Goal: Task Accomplishment & Management: Use online tool/utility

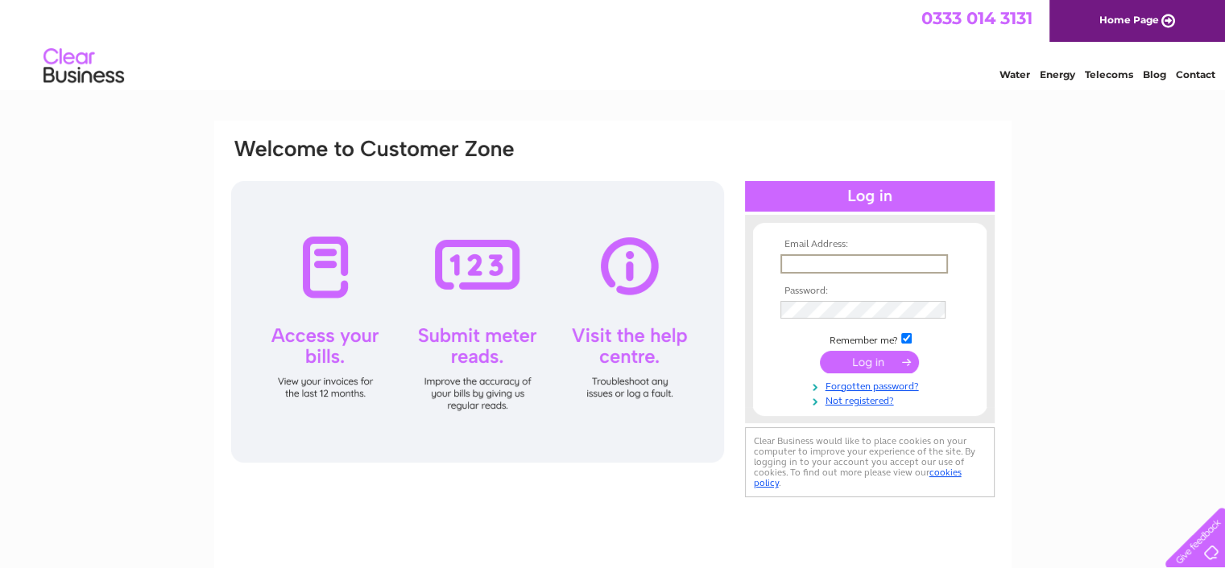
click at [905, 257] on input "text" at bounding box center [863, 263] width 167 height 19
click at [892, 265] on input "text" at bounding box center [863, 263] width 167 height 19
type input "amanda@riddleandcoghill.co.uk"
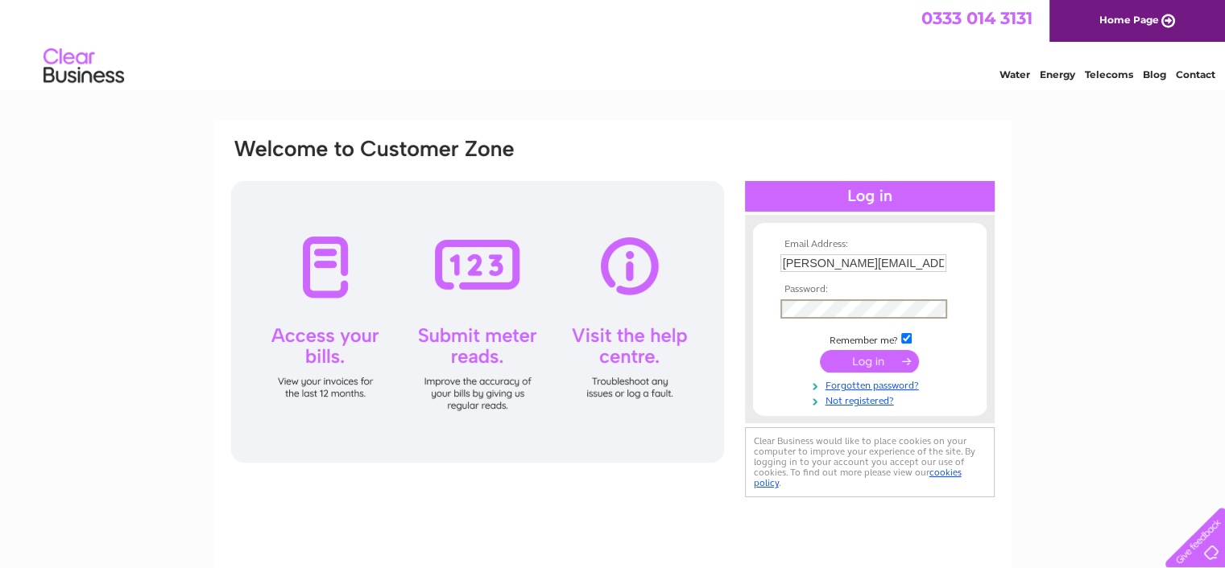
click at [820, 350] on input "submit" at bounding box center [869, 361] width 99 height 23
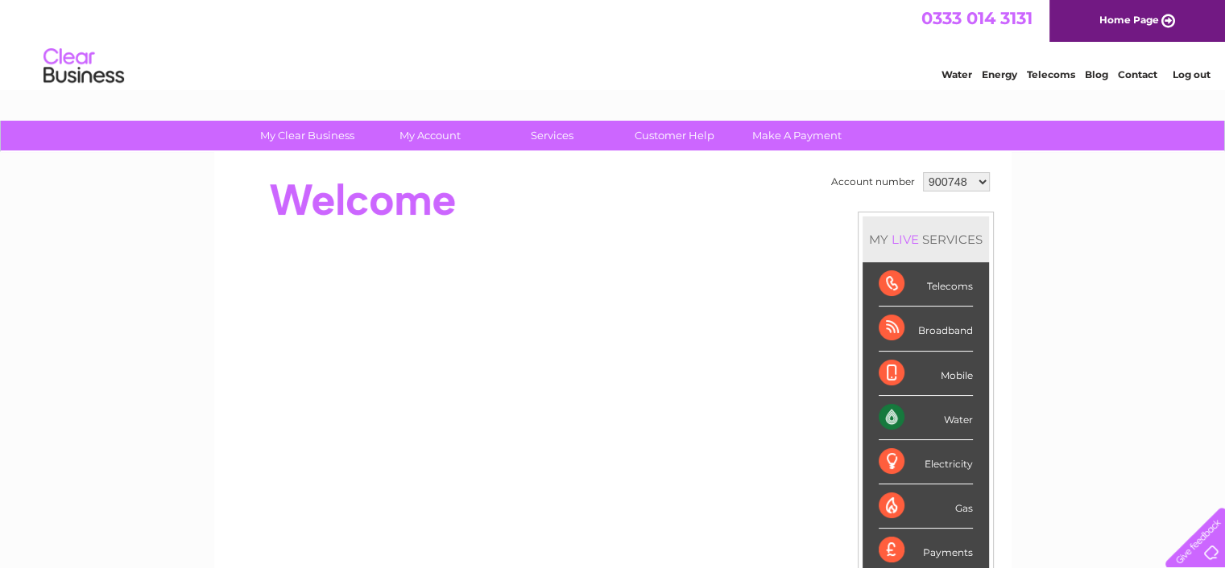
click at [963, 187] on select "900748 1115172 1117068" at bounding box center [956, 181] width 67 height 19
select select "1117068"
click at [923, 172] on select "900748 1115172 1117068" at bounding box center [956, 181] width 67 height 19
click at [973, 180] on select "900748 1115172 1117068" at bounding box center [956, 181] width 67 height 19
click at [1097, 205] on div "My Clear Business Login Details My Details My Preferences Link Account My Accou…" at bounding box center [612, 573] width 1225 height 905
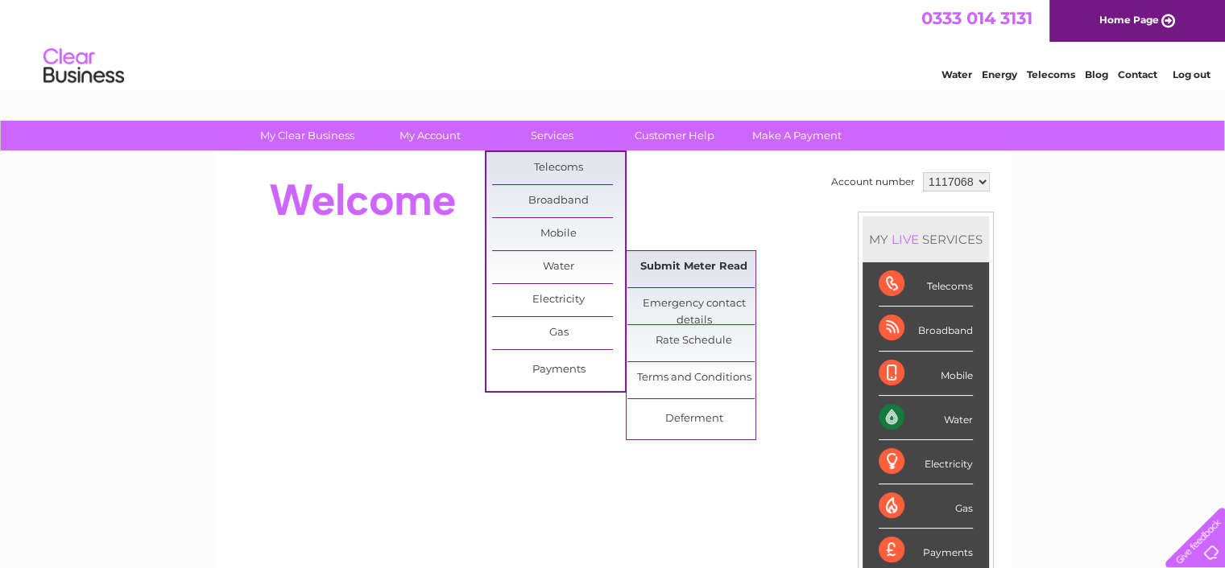
click at [665, 259] on link "Submit Meter Read" at bounding box center [693, 267] width 133 height 32
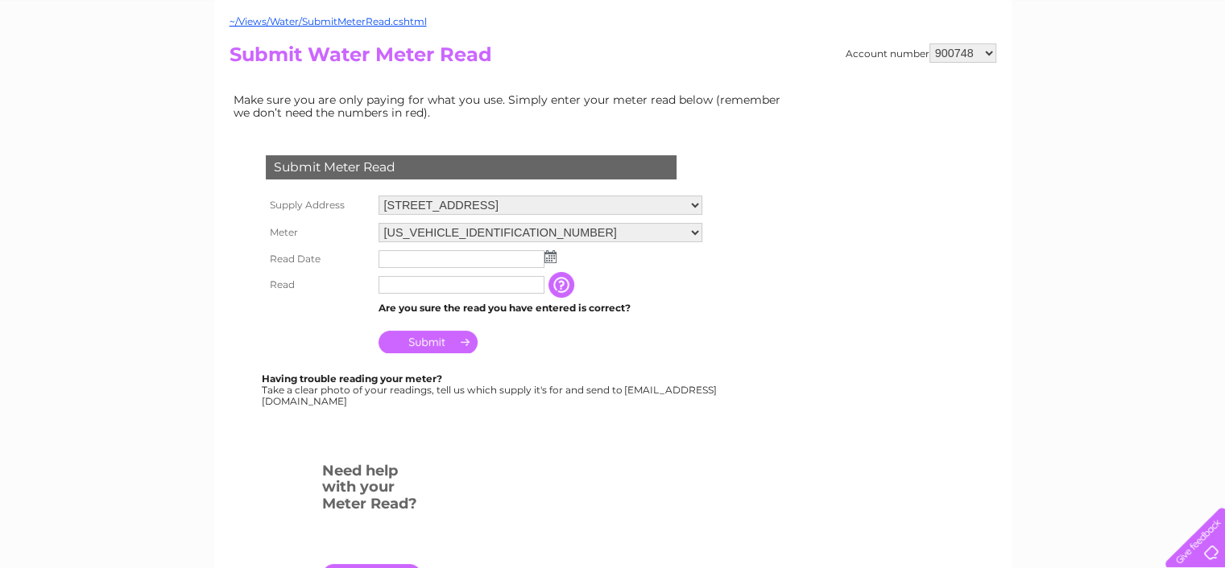
scroll to position [161, 0]
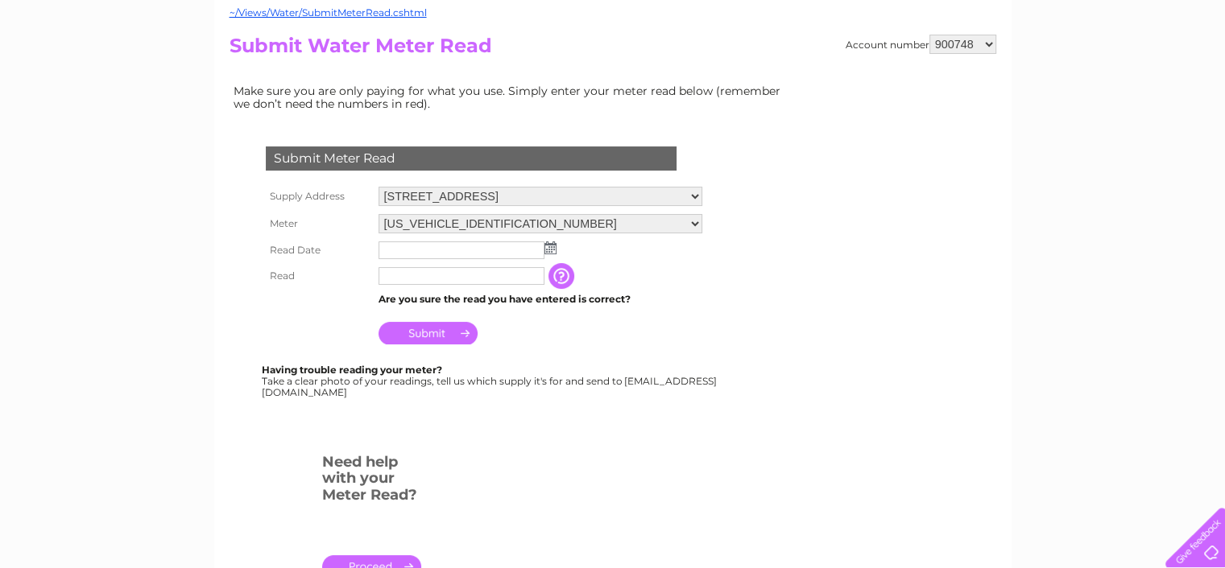
click at [143, 286] on div "My Clear Business Login Details My Details My Preferences Link Account My Accou…" at bounding box center [612, 438] width 1225 height 956
click at [569, 200] on select "195 Lindsay Road, Leith, EH6 6ND" at bounding box center [540, 197] width 324 height 21
click at [580, 195] on select "195 Lindsay Road, Leith, EH6 6ND" at bounding box center [540, 197] width 324 height 21
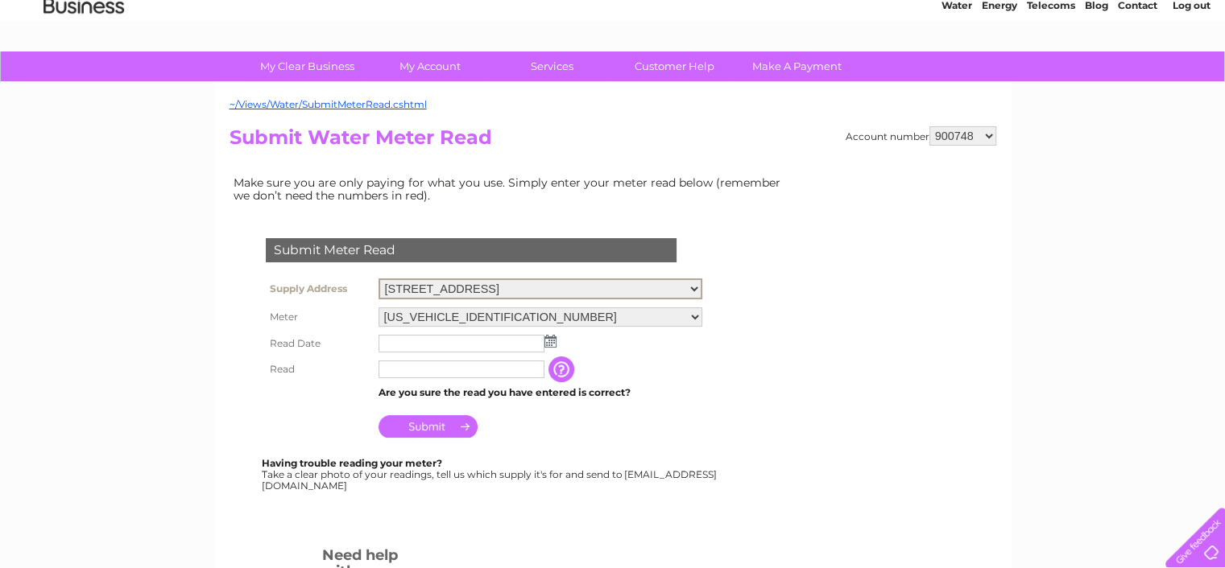
scroll to position [0, 0]
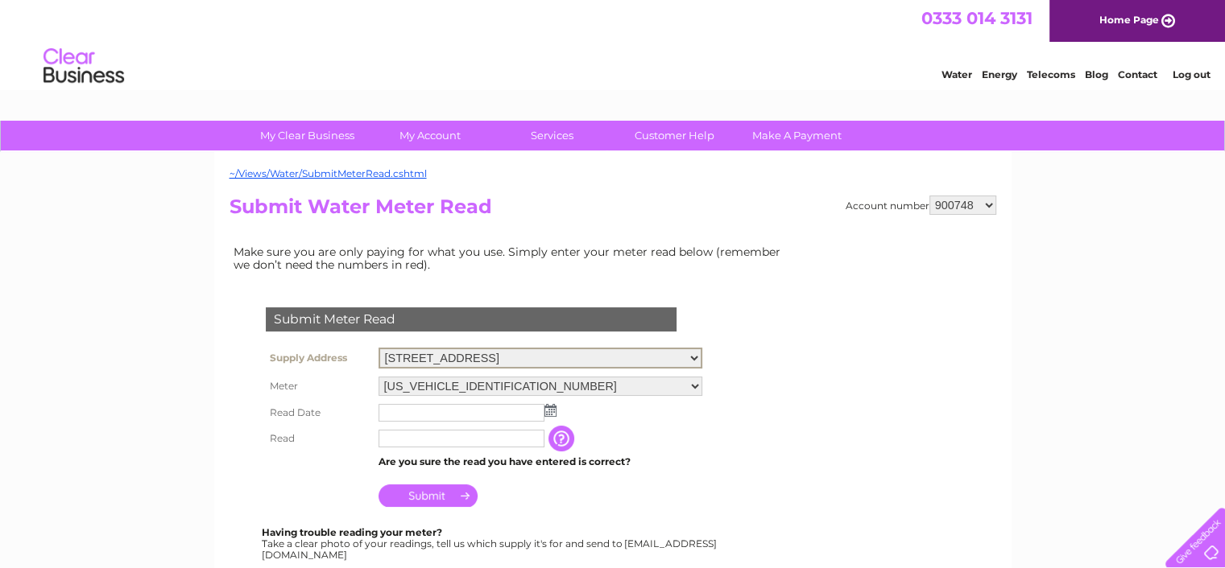
click at [962, 204] on select "900748 1115172 1117068" at bounding box center [962, 205] width 67 height 19
select select "1117068"
click at [931, 196] on select "900748 1115172 1117068" at bounding box center [962, 205] width 67 height 19
drag, startPoint x: 3, startPoint y: 317, endPoint x: 31, endPoint y: 310, distance: 29.1
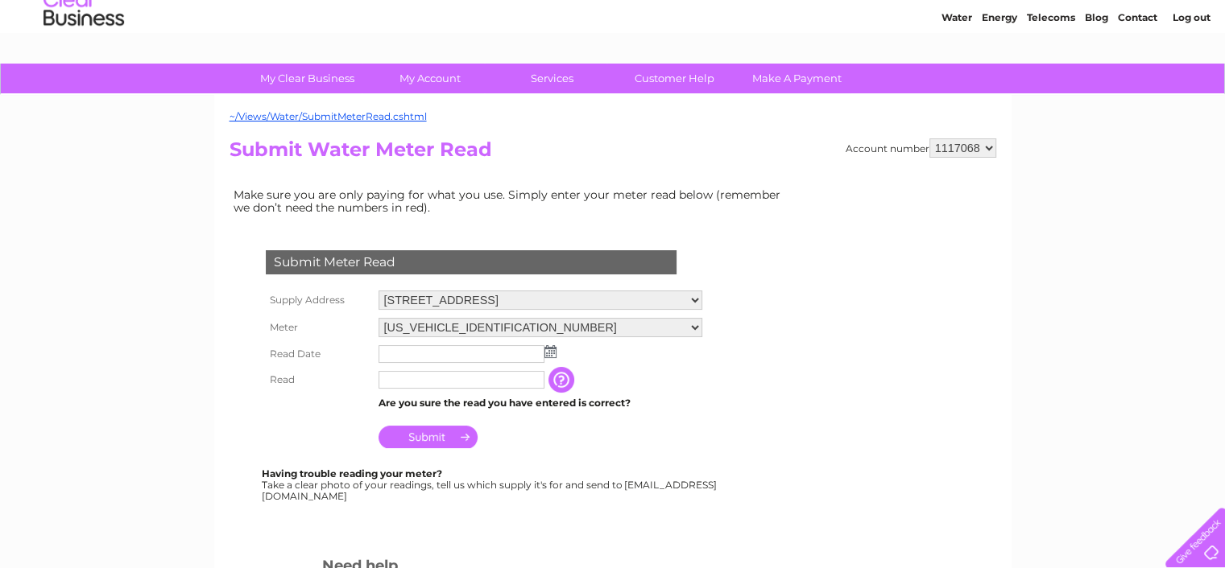
scroll to position [81, 0]
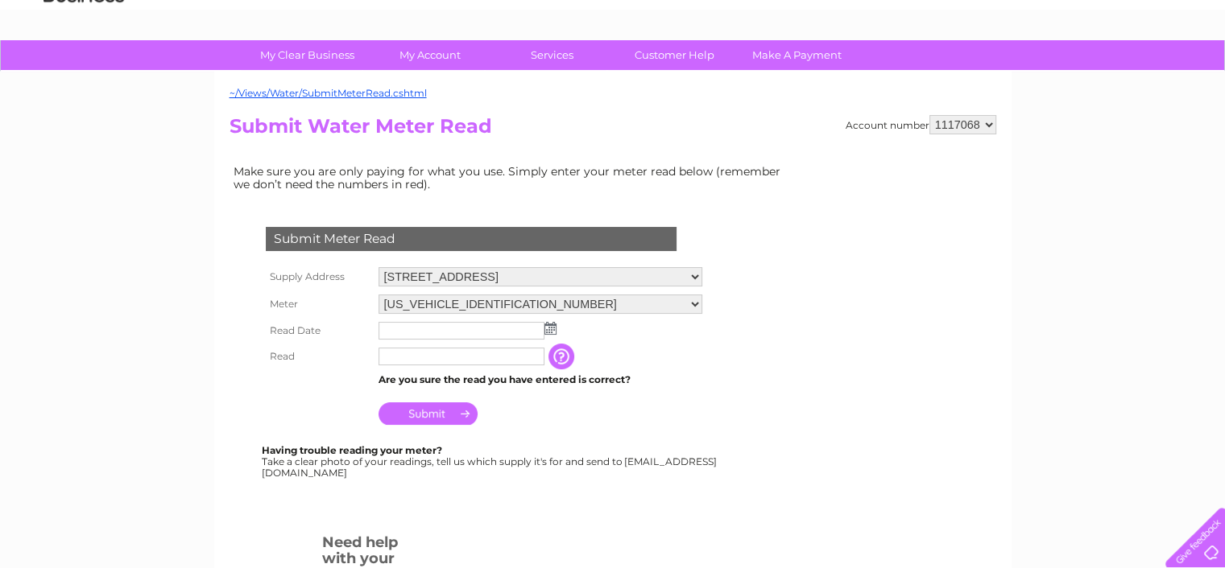
click at [470, 329] on input "text" at bounding box center [461, 331] width 166 height 18
click at [551, 328] on img at bounding box center [550, 328] width 12 height 13
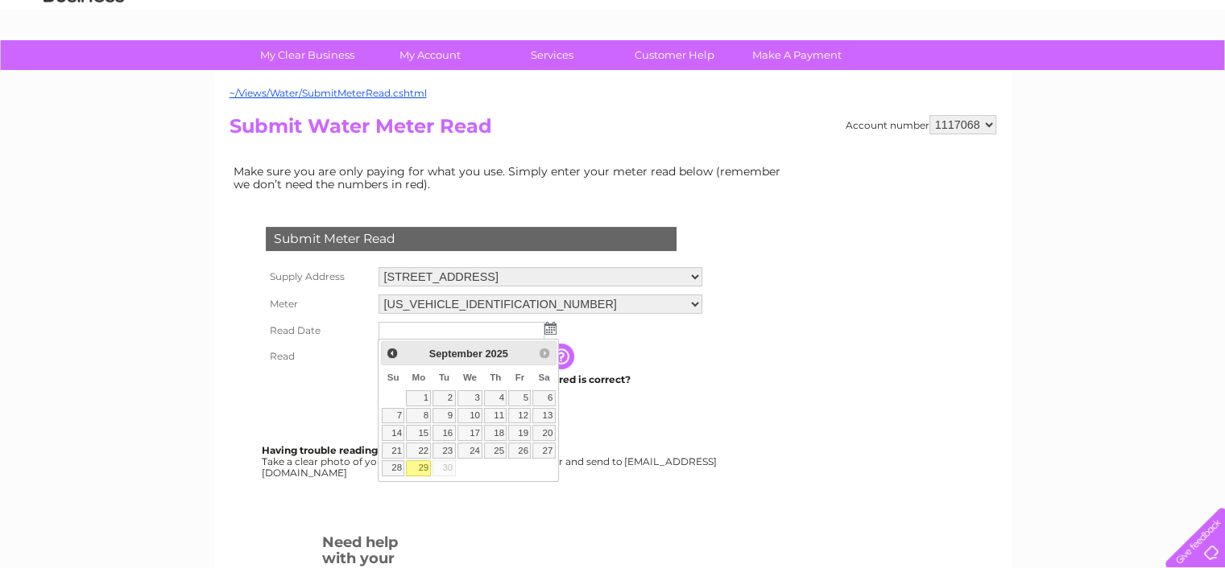
drag, startPoint x: 422, startPoint y: 468, endPoint x: 261, endPoint y: 439, distance: 163.6
click at [420, 468] on link "29" at bounding box center [418, 469] width 25 height 16
type input "[DATE]"
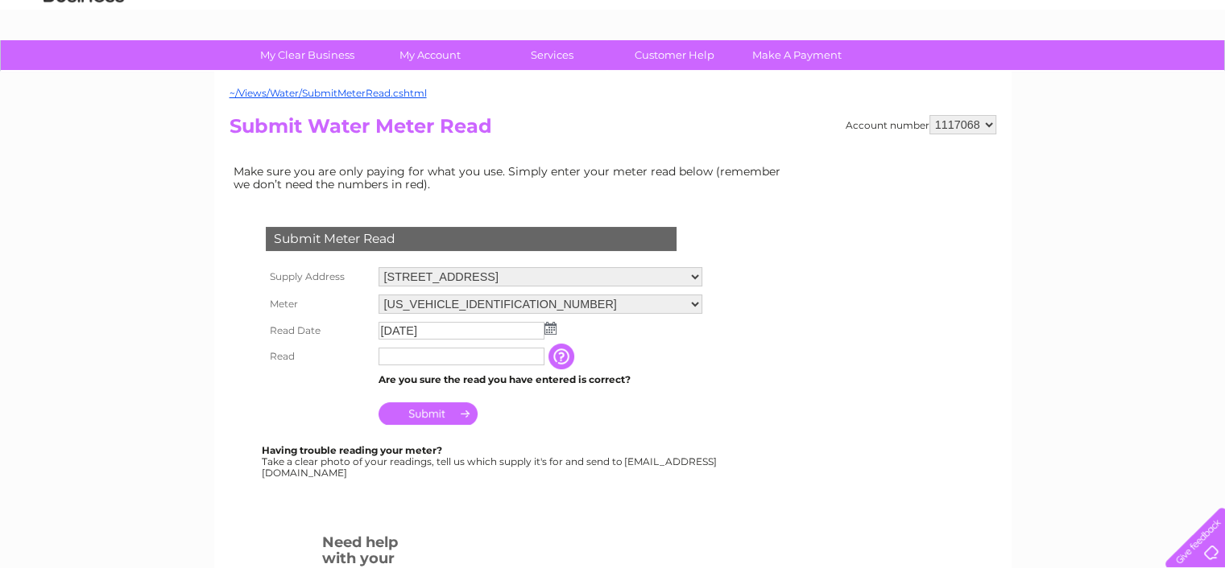
click at [171, 379] on div "My Clear Business Login Details My Details My Preferences Link Account My Accou…" at bounding box center [612, 518] width 1225 height 956
click at [433, 353] on input "text" at bounding box center [461, 357] width 167 height 19
click at [560, 353] on input "button" at bounding box center [562, 357] width 29 height 26
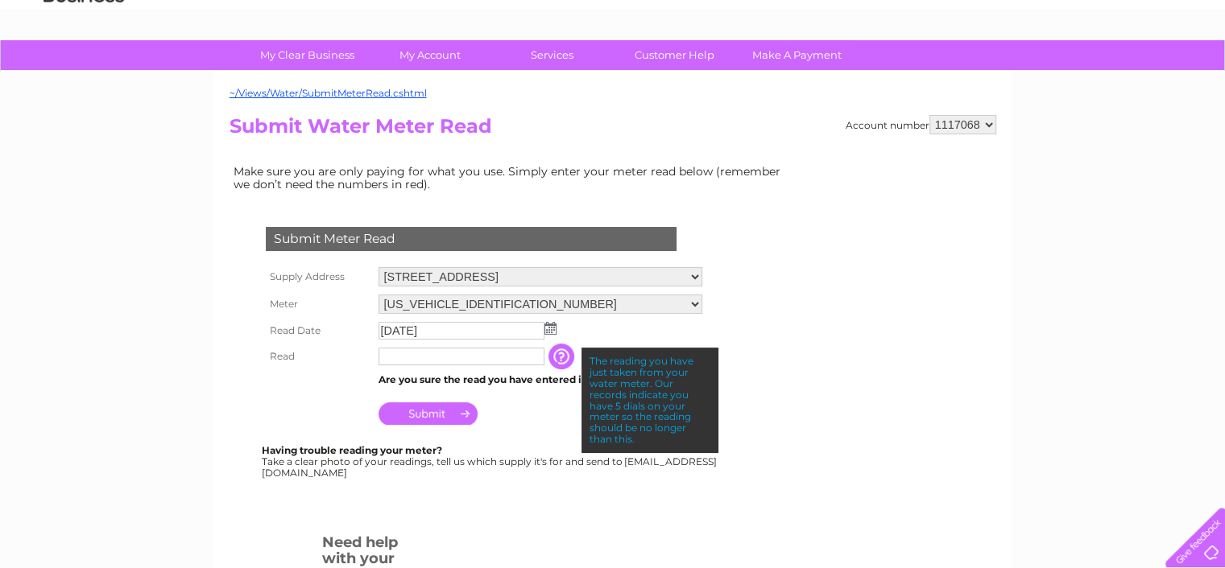
click at [502, 353] on input "text" at bounding box center [461, 357] width 166 height 18
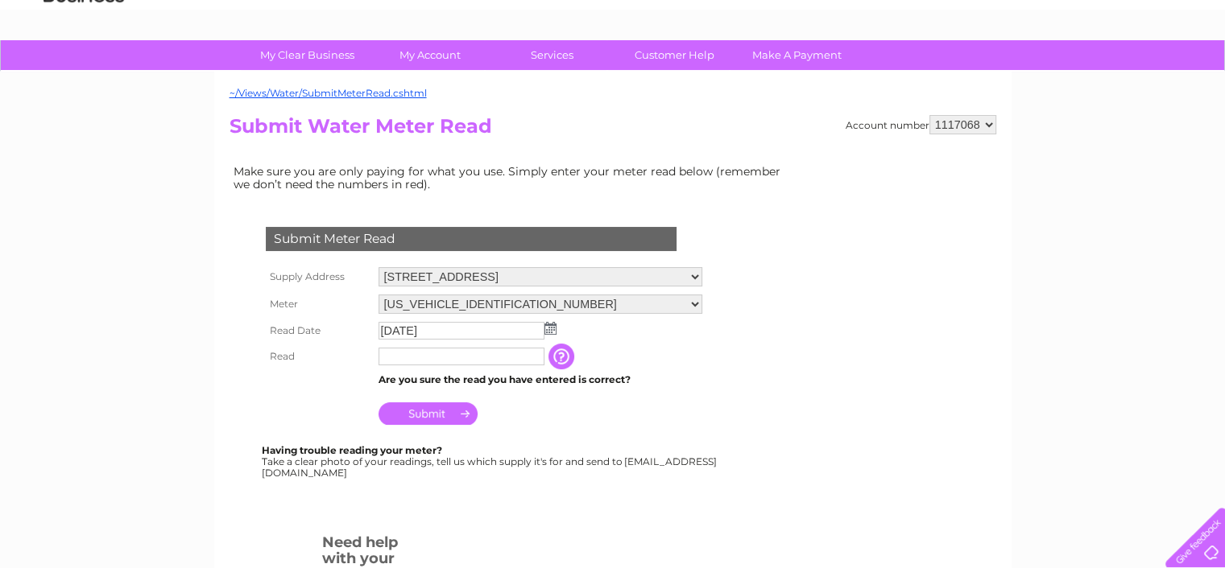
click at [558, 354] on input "button" at bounding box center [562, 357] width 29 height 26
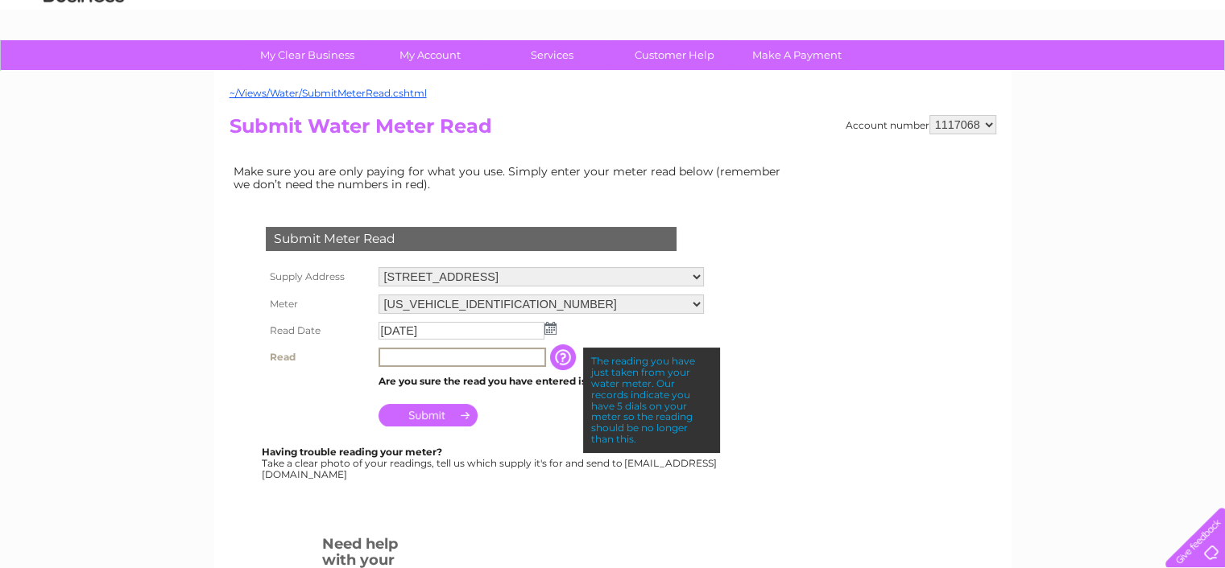
click at [526, 356] on input "text" at bounding box center [461, 357] width 167 height 19
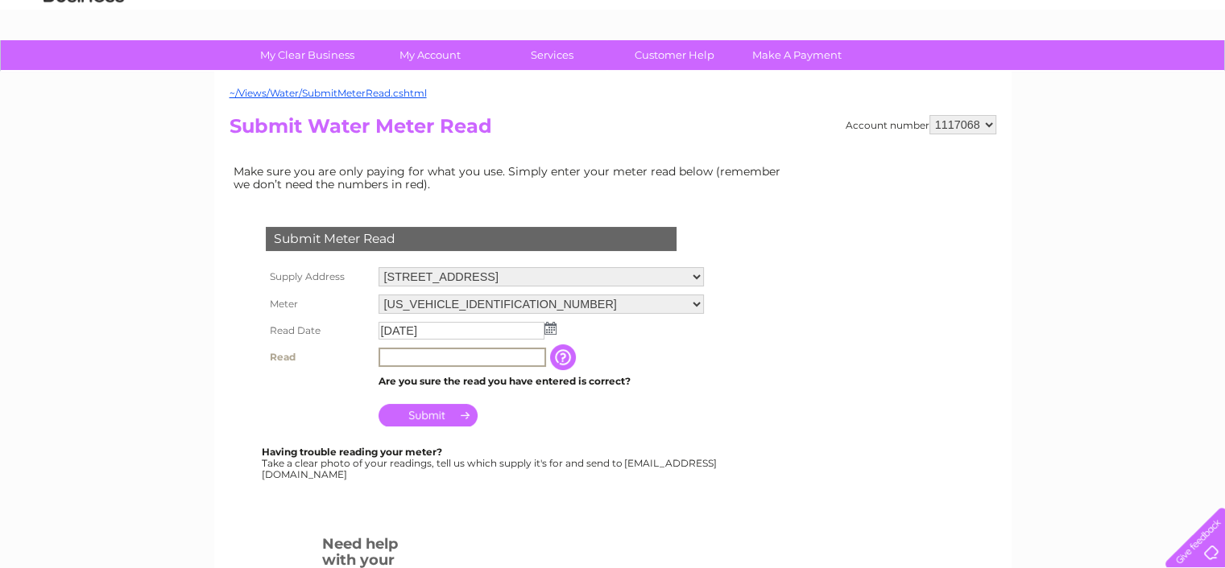
click at [572, 348] on input "button" at bounding box center [564, 358] width 29 height 26
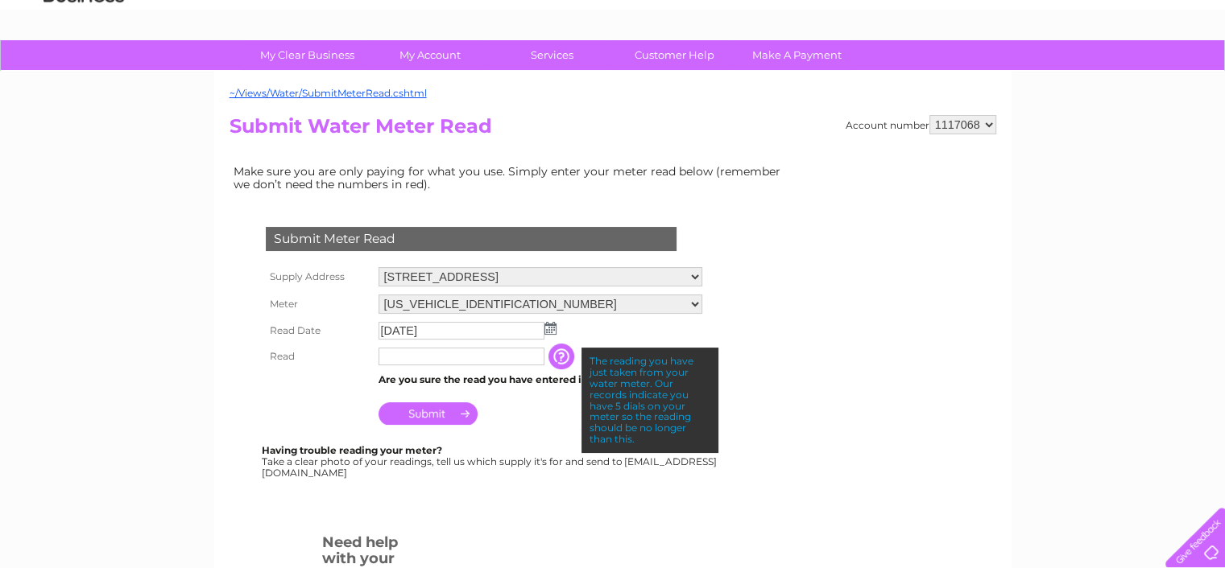
click at [457, 357] on input "text" at bounding box center [461, 357] width 166 height 18
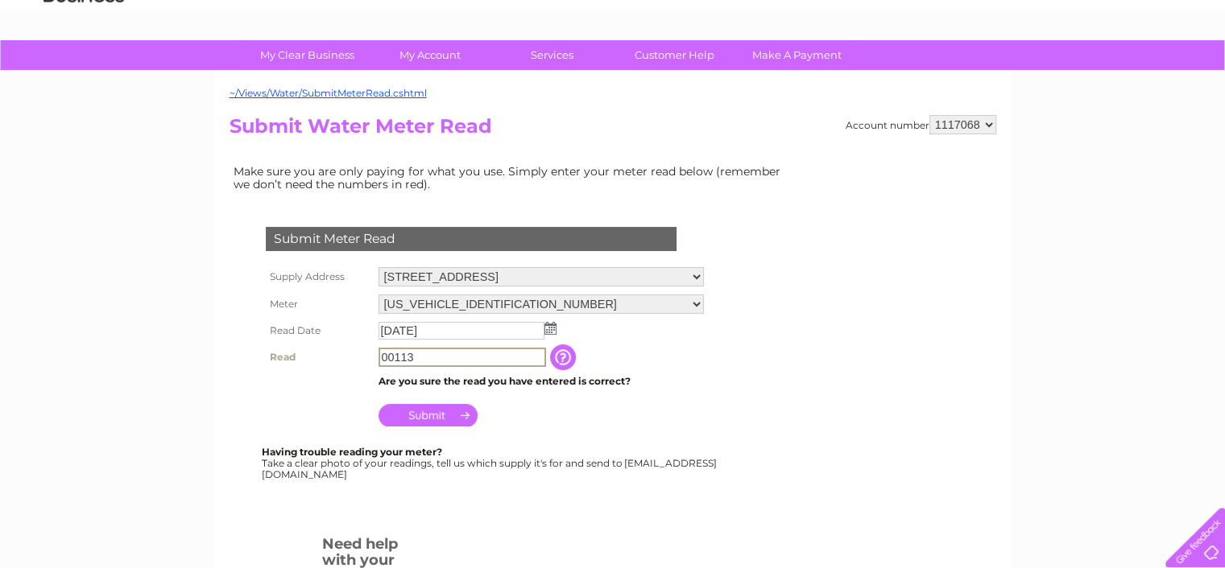
type input "00113"
click at [156, 293] on div "My Clear Business Login Details My Details My Preferences Link Account My Accou…" at bounding box center [612, 519] width 1225 height 958
click at [23, 359] on div "My Clear Business Login Details My Details My Preferences Link Account My Accou…" at bounding box center [612, 518] width 1225 height 956
click at [422, 404] on input "Submit" at bounding box center [427, 414] width 99 height 23
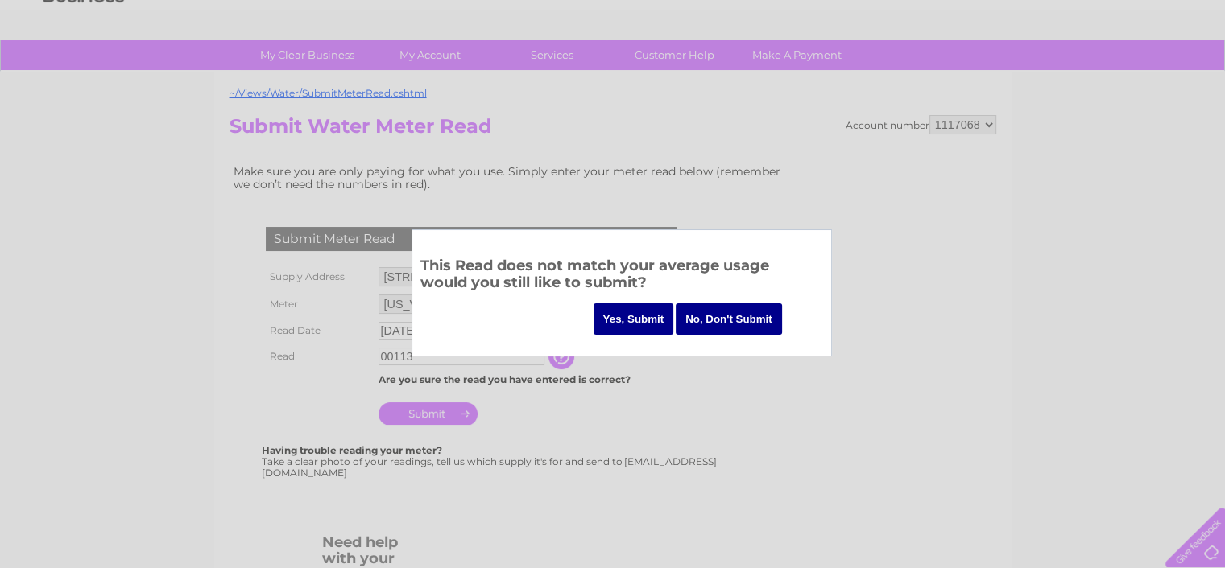
drag, startPoint x: 618, startPoint y: 326, endPoint x: 589, endPoint y: 327, distance: 29.8
click at [618, 326] on input "Yes, Submit" at bounding box center [633, 319] width 81 height 31
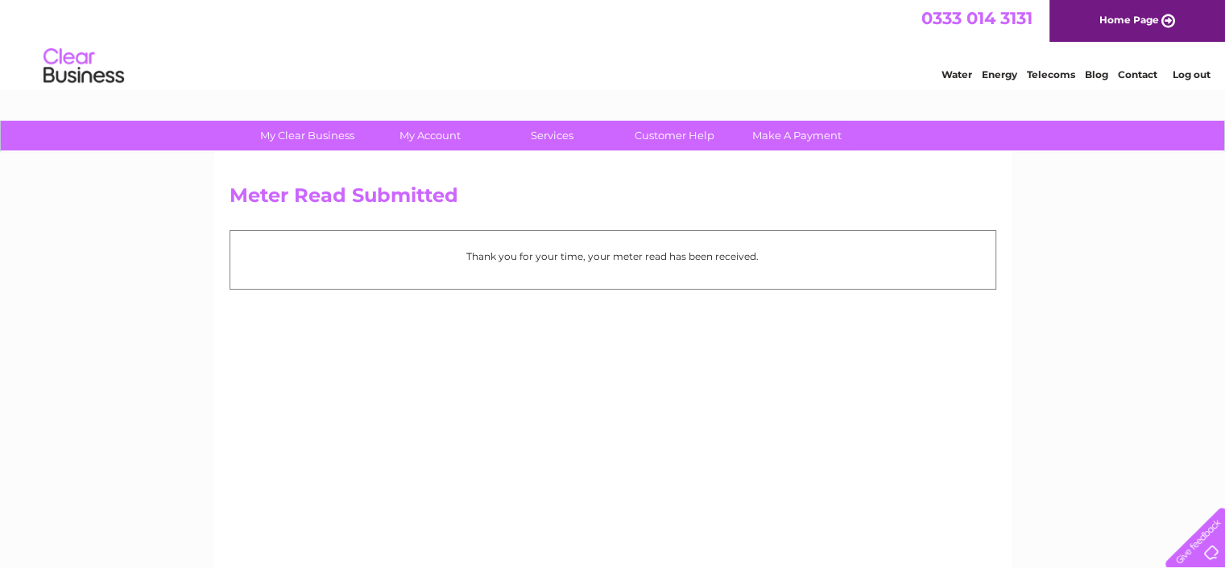
click at [1204, 76] on link "Log out" at bounding box center [1190, 74] width 38 height 12
